Goal: Task Accomplishment & Management: Manage account settings

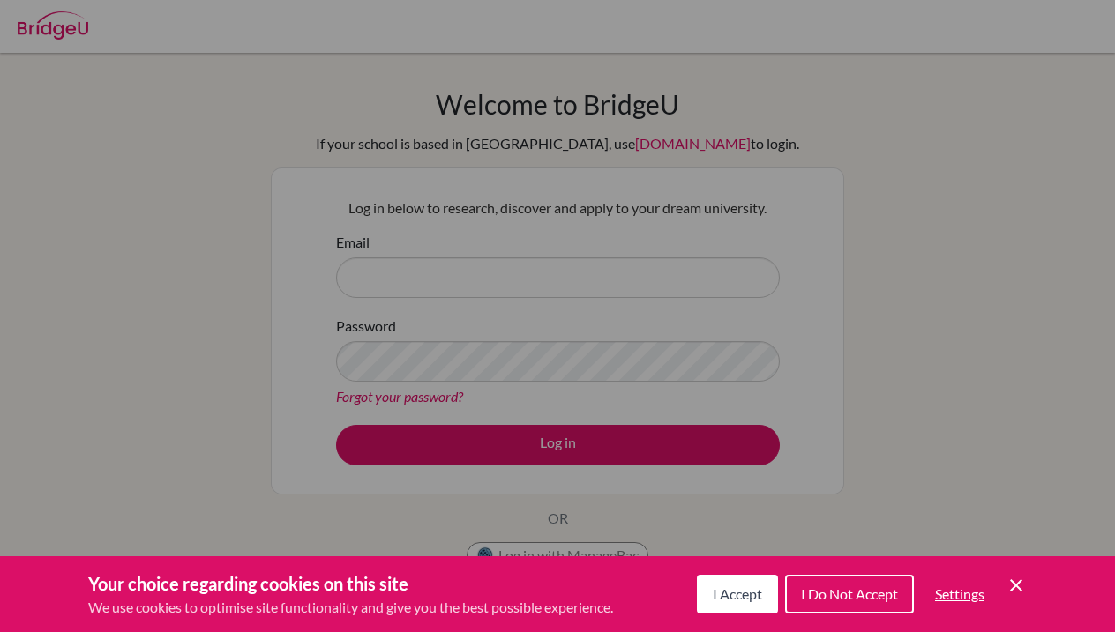
click at [758, 595] on span "I Accept" at bounding box center [737, 594] width 49 height 17
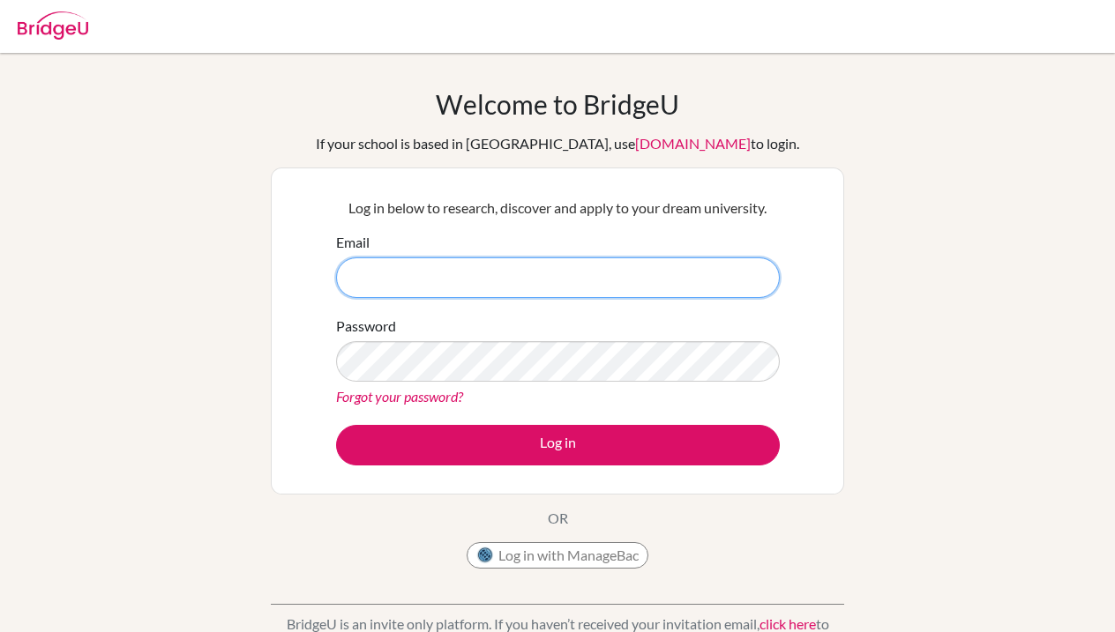
click at [584, 281] on input "Email" at bounding box center [558, 278] width 444 height 41
type input "kaille.kirkham@aobajapan.jp"
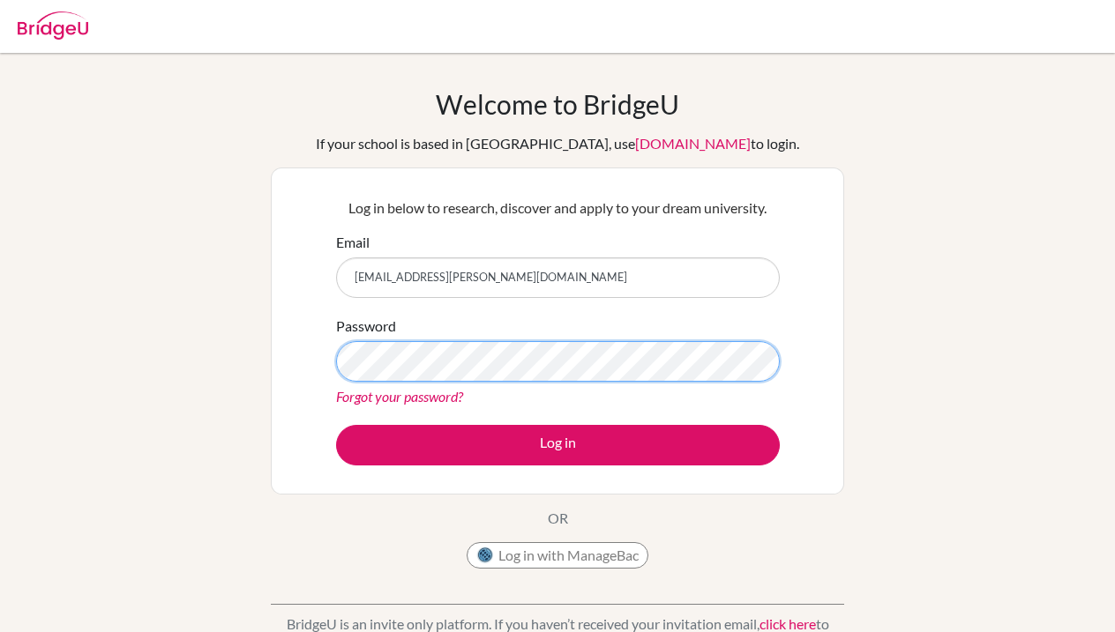
click at [557, 445] on button "Log in" at bounding box center [558, 445] width 444 height 41
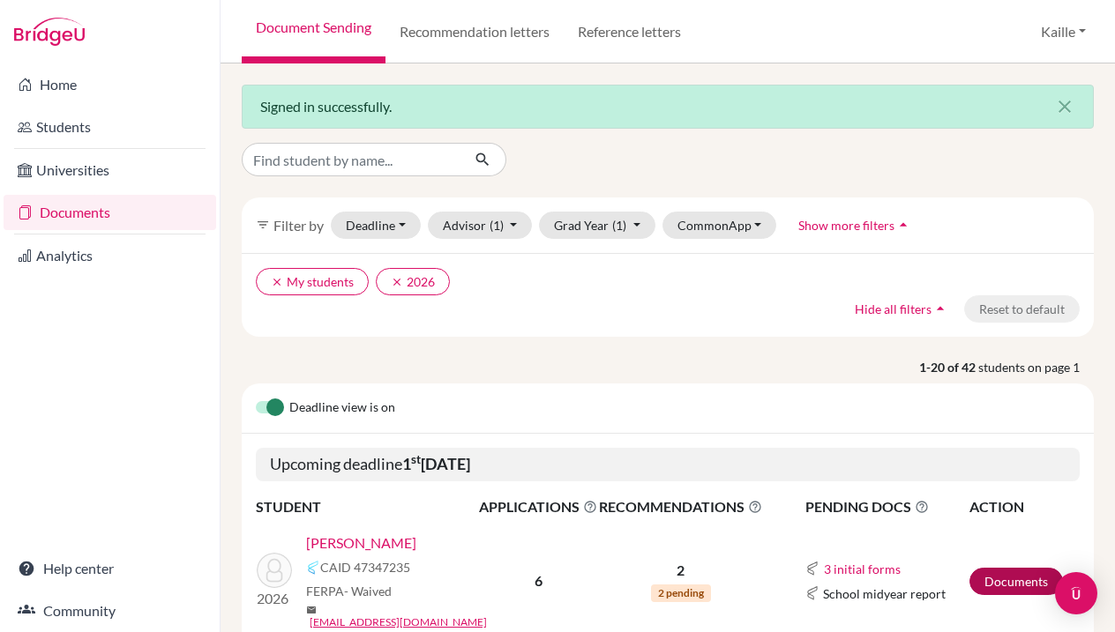
click at [1000, 580] on link "Documents" at bounding box center [1015, 581] width 93 height 27
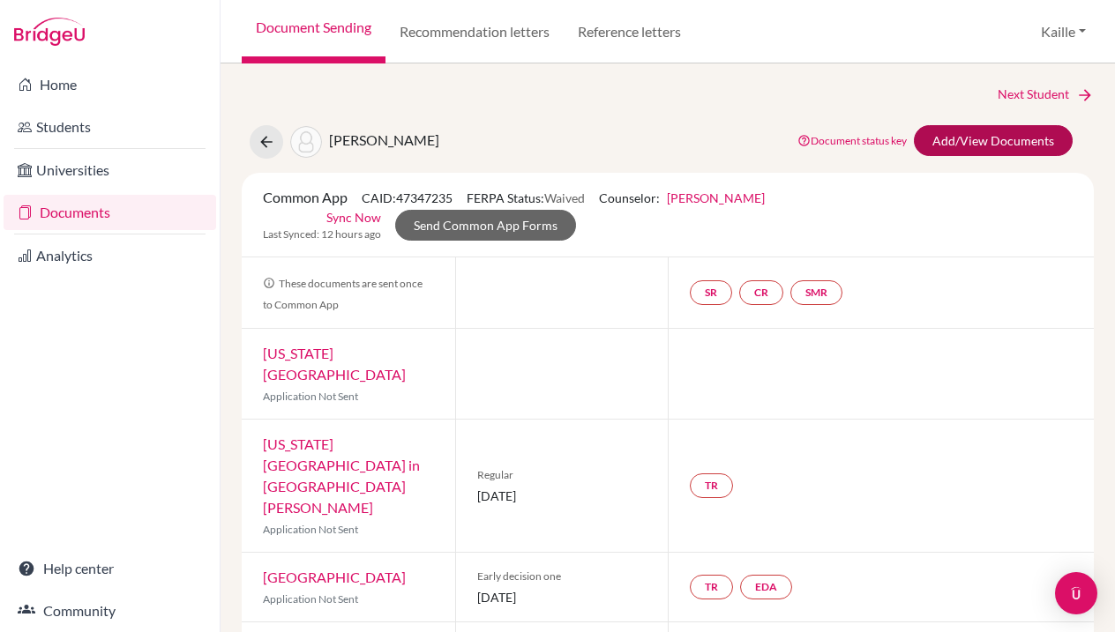
click at [970, 138] on link "Add/View Documents" at bounding box center [993, 140] width 159 height 31
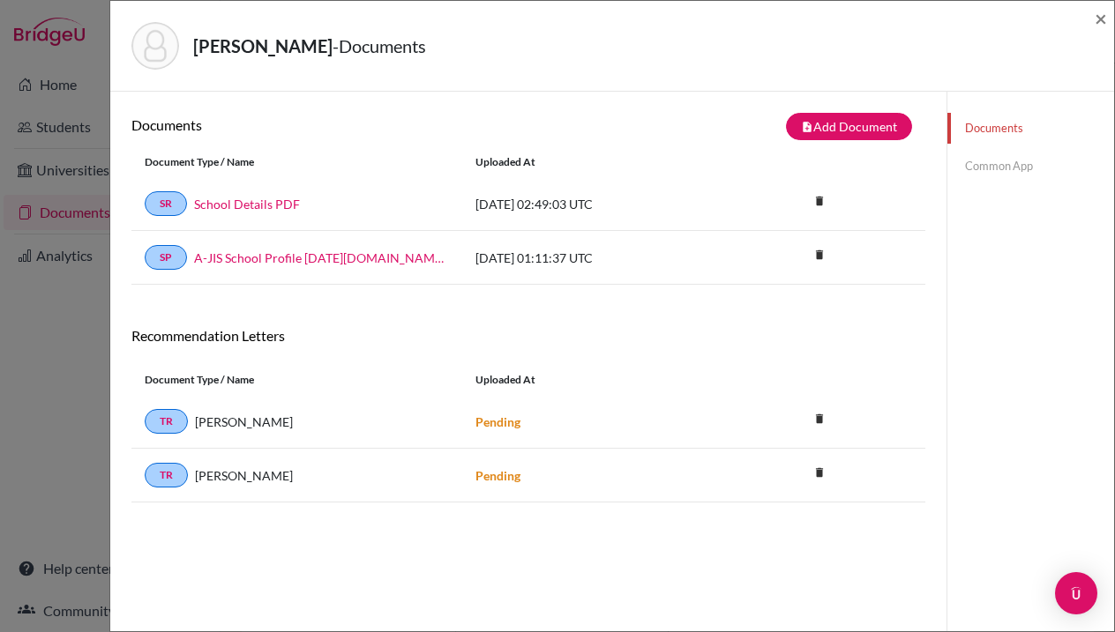
click at [1027, 168] on link "Common App" at bounding box center [1030, 166] width 167 height 31
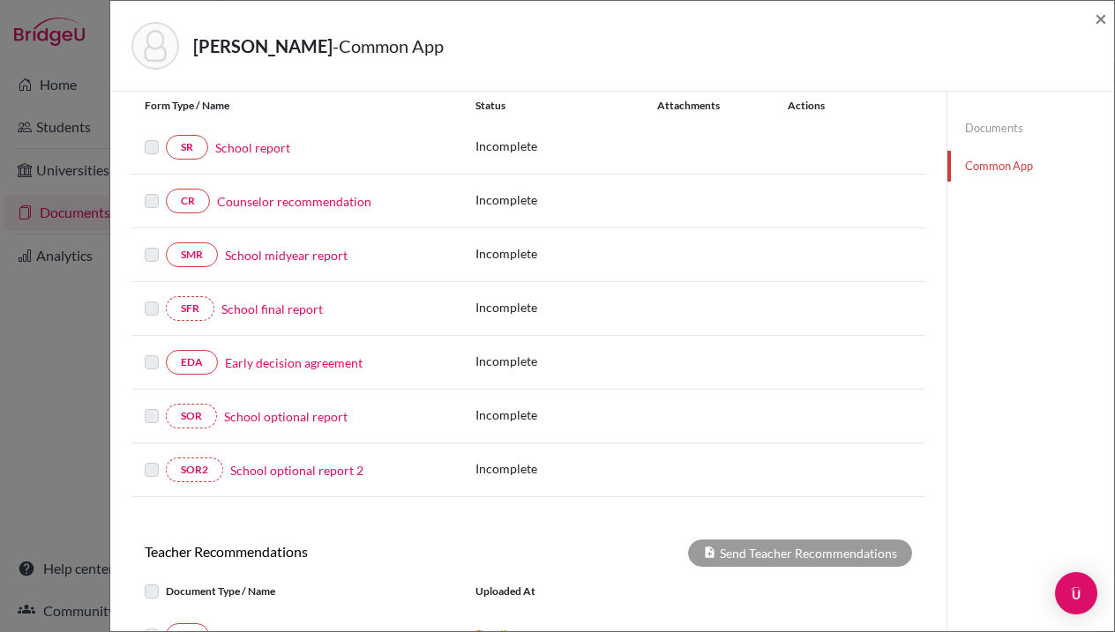
scroll to position [252, 0]
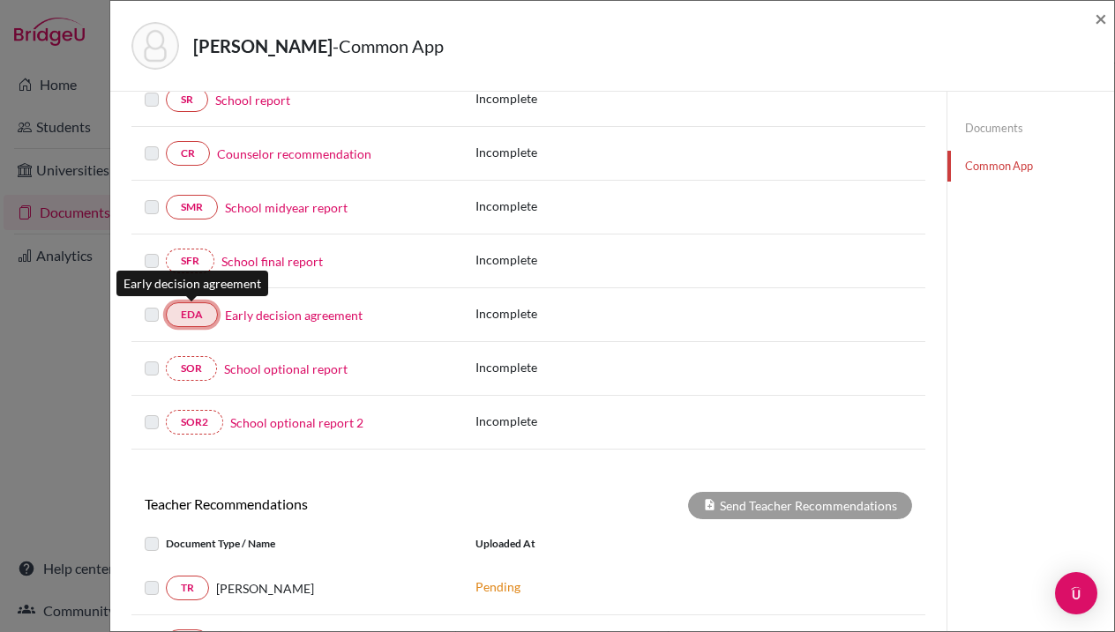
click at [198, 314] on link "EDA" at bounding box center [192, 315] width 52 height 25
click at [198, 310] on link "EDA" at bounding box center [192, 315] width 52 height 25
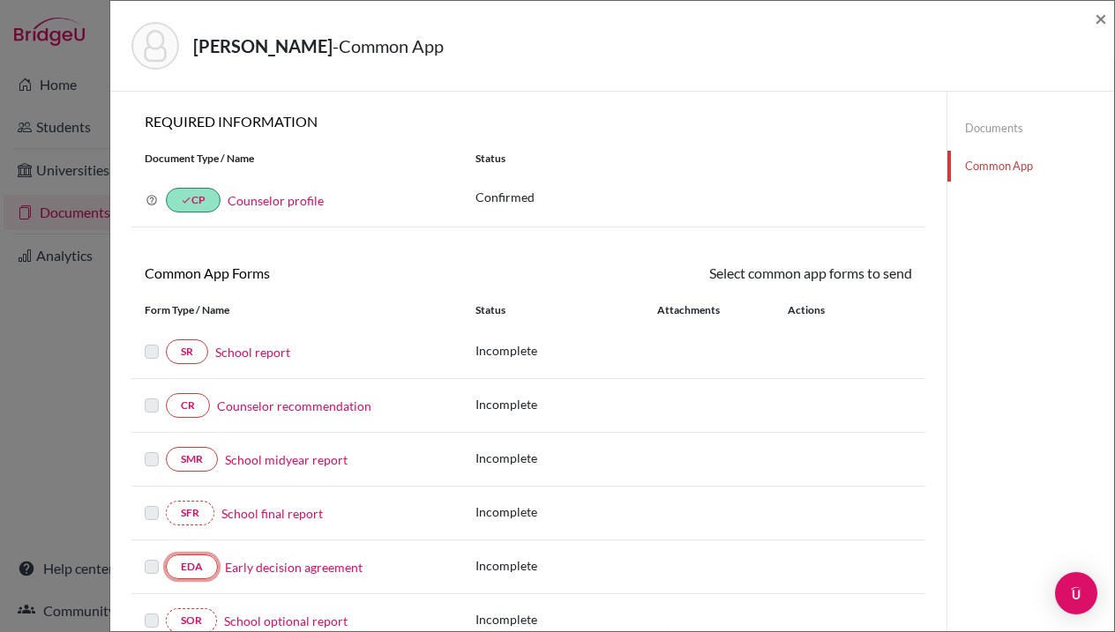
scroll to position [4, 0]
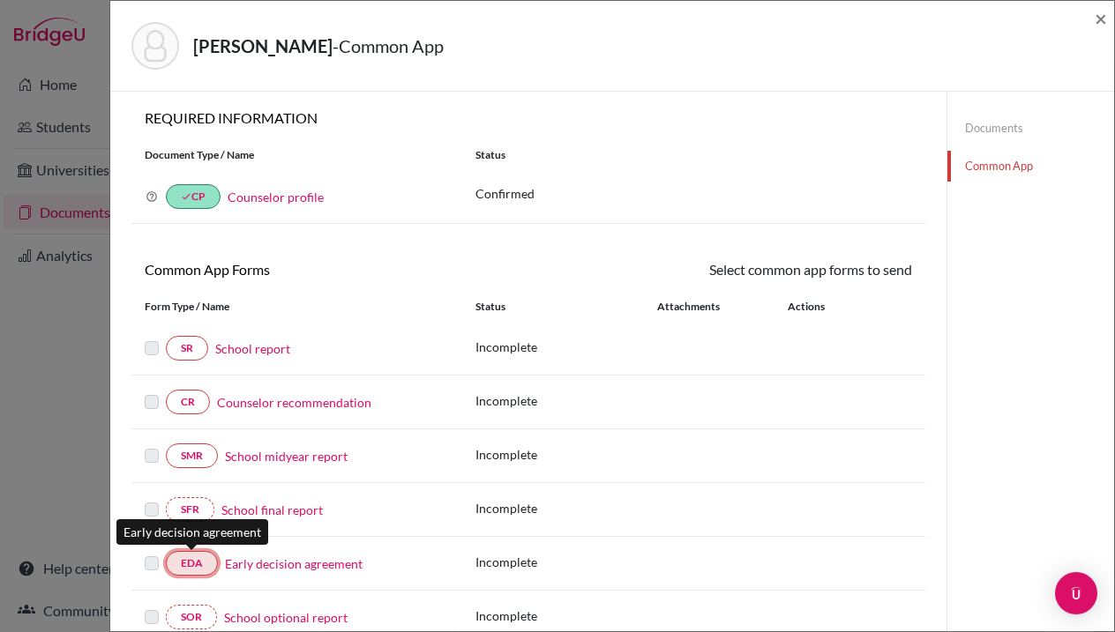
click at [191, 563] on link "EDA" at bounding box center [192, 563] width 52 height 25
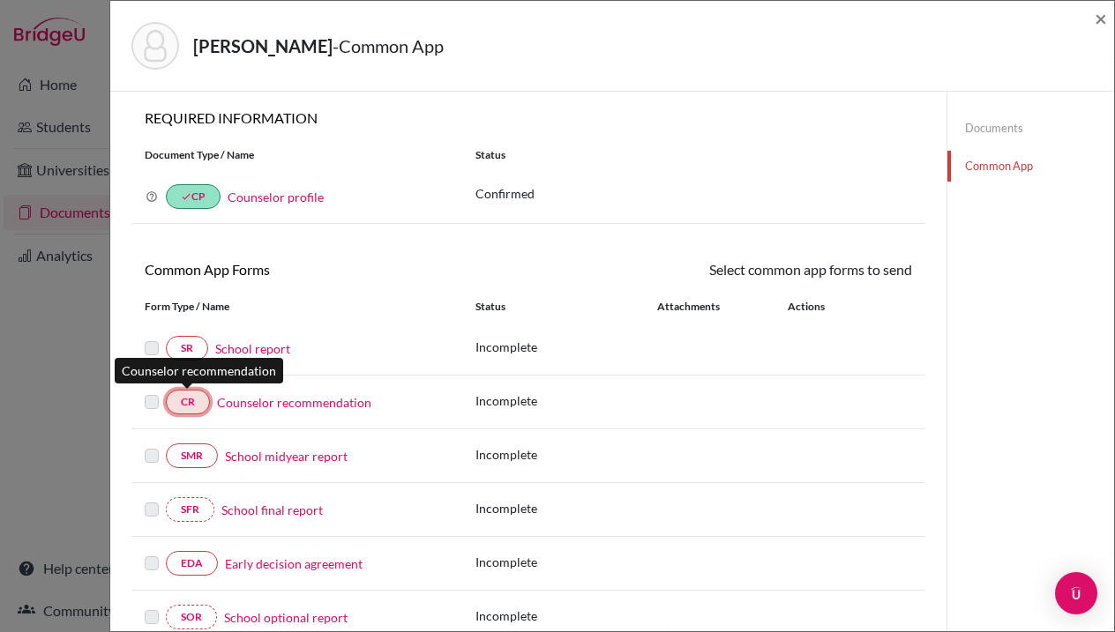
click at [198, 407] on link "CR" at bounding box center [188, 402] width 44 height 25
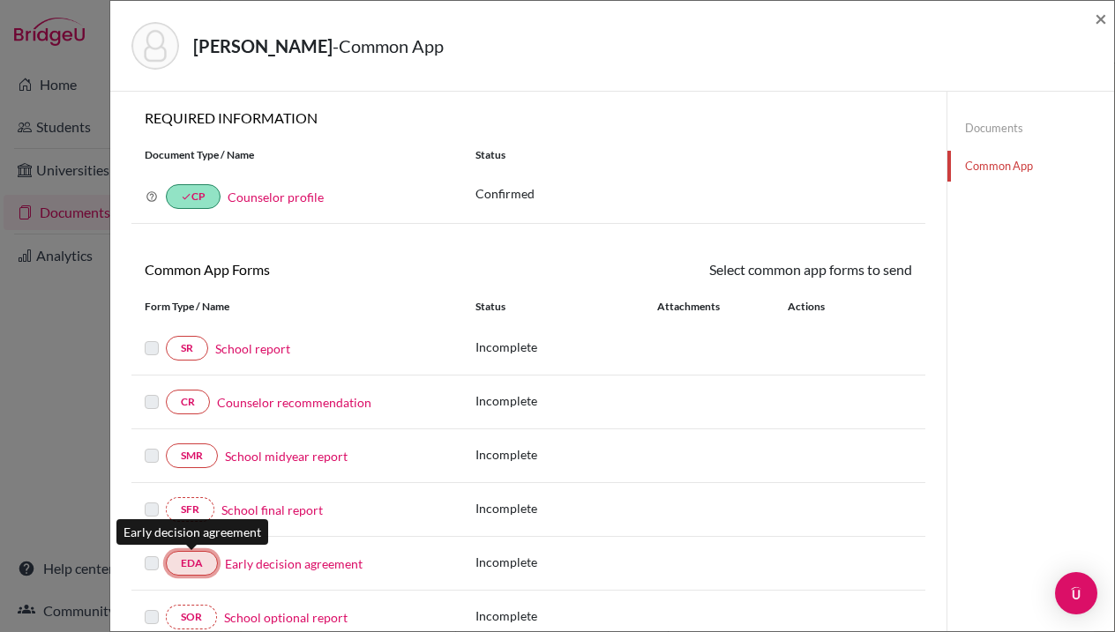
click at [200, 563] on link "EDA" at bounding box center [192, 563] width 52 height 25
